Goal: Use online tool/utility

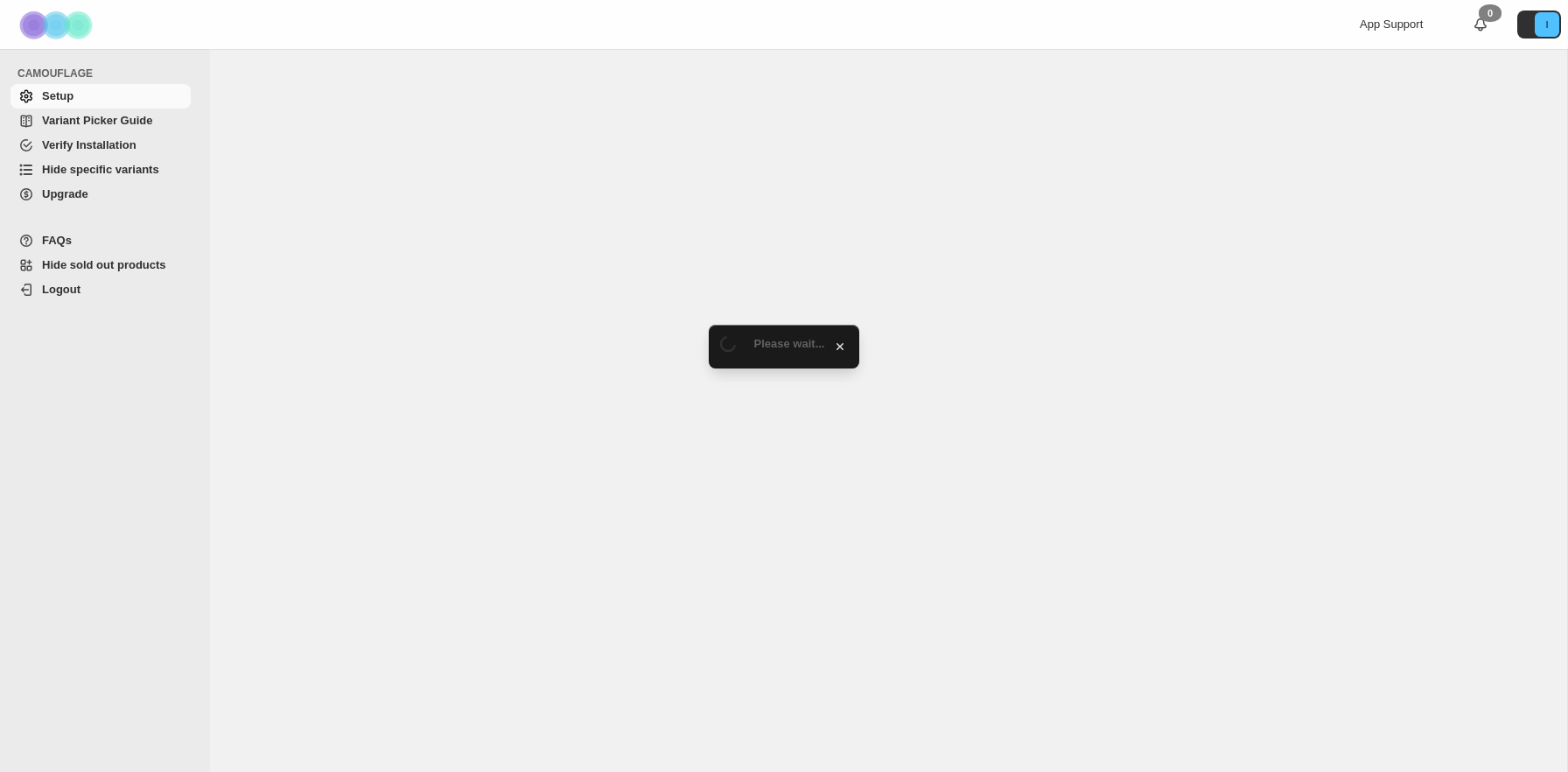
click at [135, 168] on span "Hide specific variants" at bounding box center [100, 169] width 118 height 14
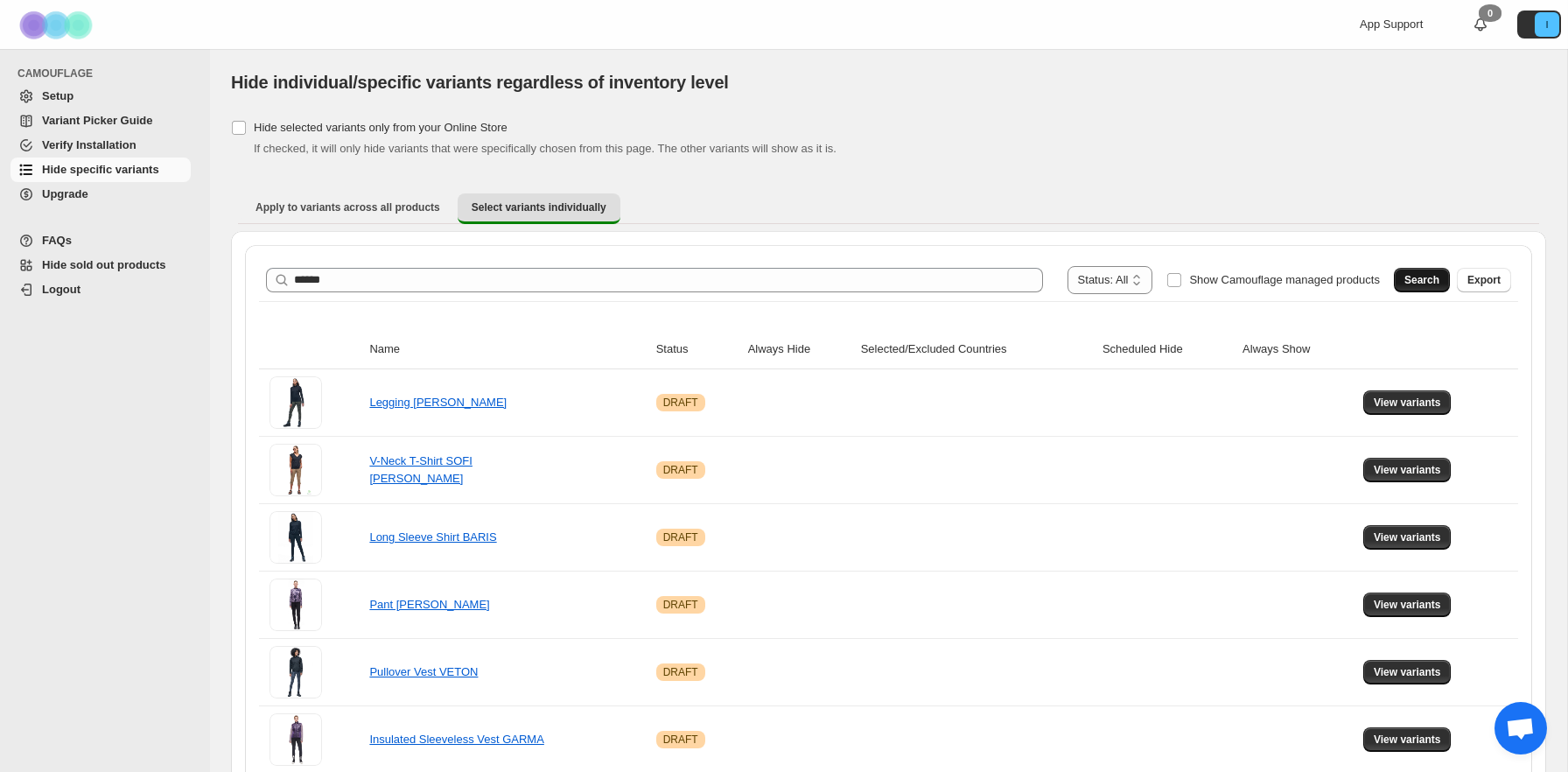
type input "******"
click at [1410, 291] on button "Search" at bounding box center [1422, 280] width 56 height 24
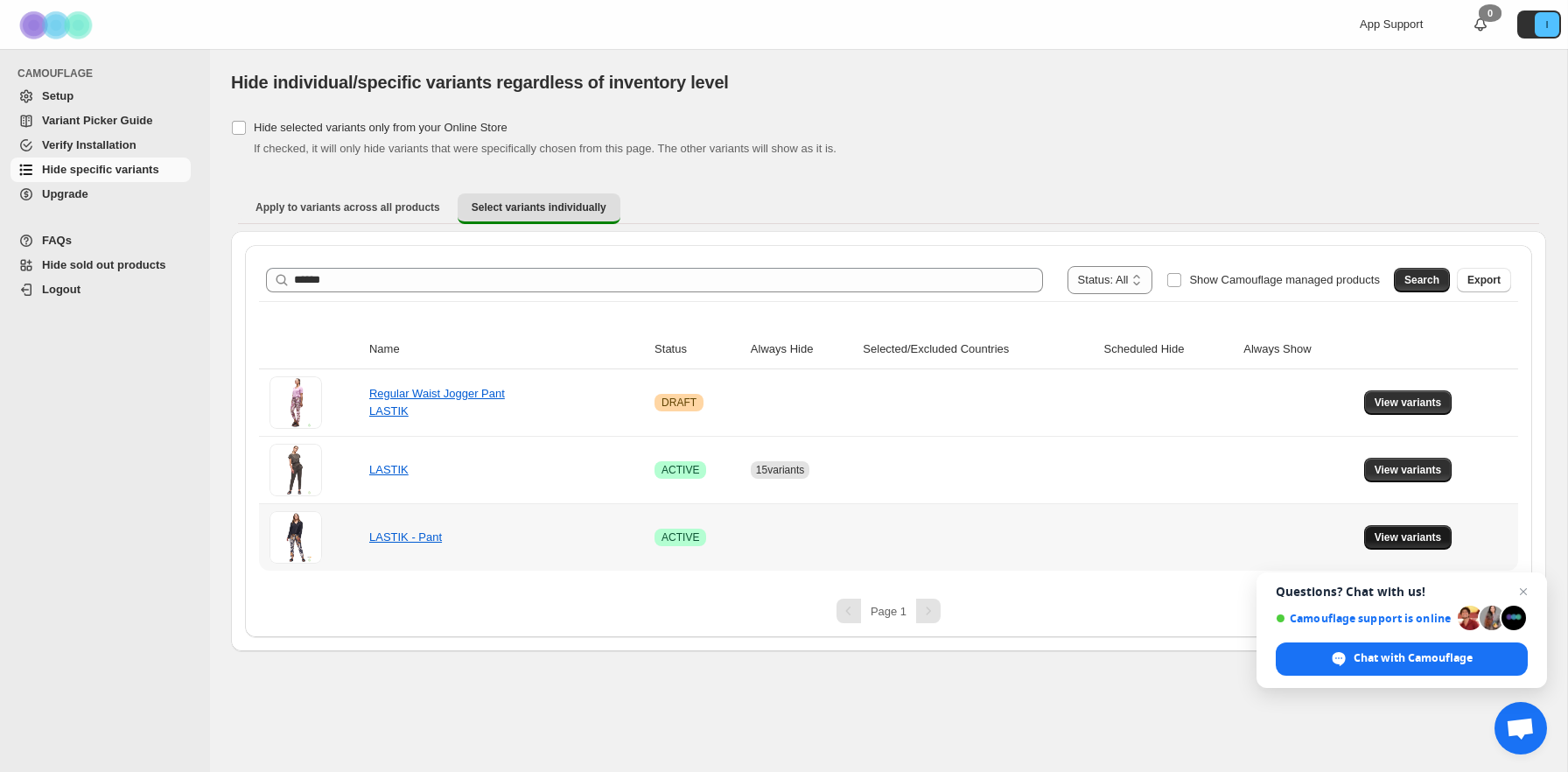
click at [1401, 546] on button "View variants" at bounding box center [1409, 537] width 89 height 24
